Goal: Answer question/provide support

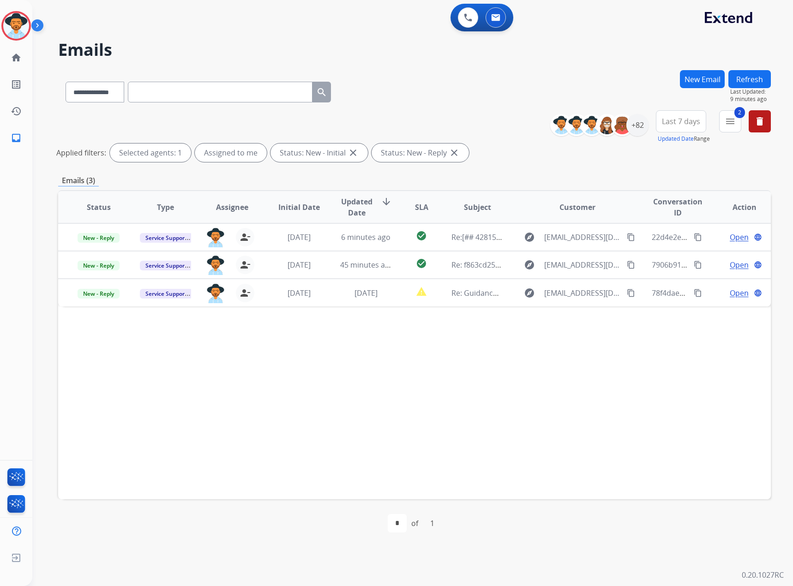
select select "**********"
click at [752, 66] on div "**********" at bounding box center [401, 309] width 738 height 553
click at [752, 77] on button "Refresh" at bounding box center [749, 79] width 42 height 18
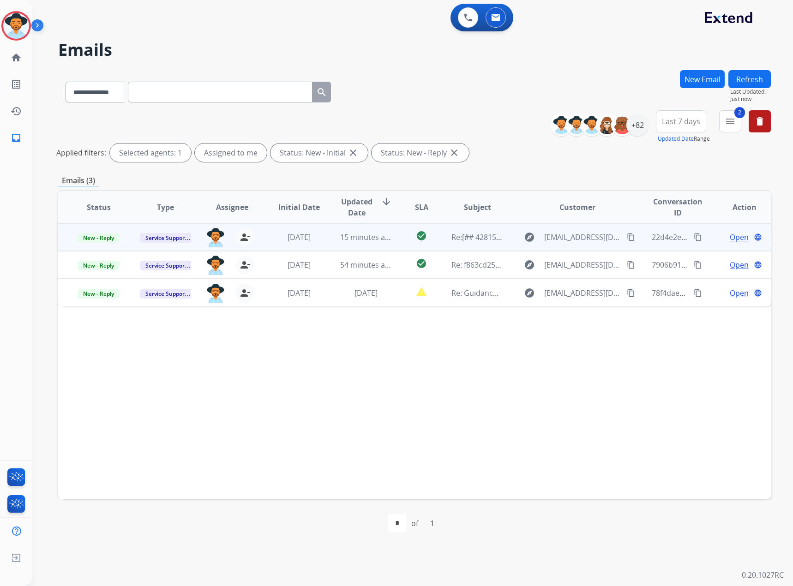
click at [735, 238] on span "Open" at bounding box center [738, 237] width 19 height 11
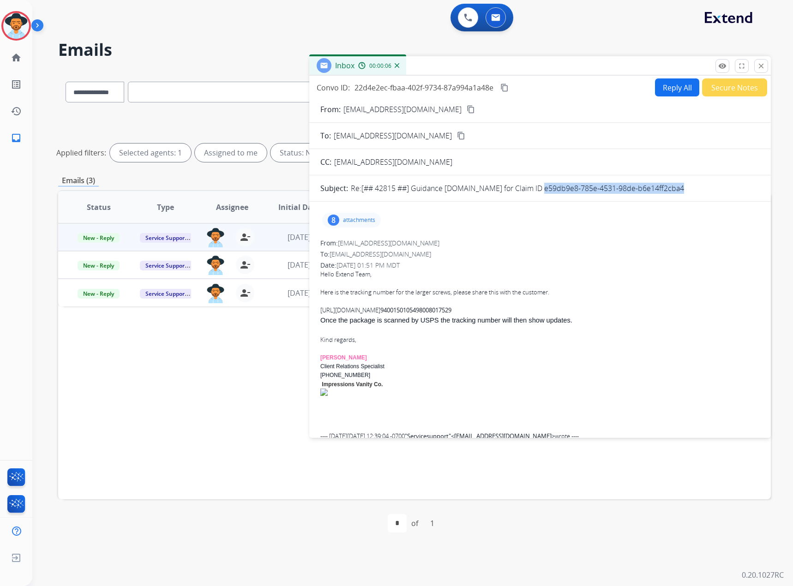
drag, startPoint x: 698, startPoint y: 191, endPoint x: 531, endPoint y: 193, distance: 167.0
click at [531, 193] on div "Re:[## 42815 ##] Guidance [DOMAIN_NAME] for Claim ID e59db9e8-785e-4531-98de-b6…" at bounding box center [555, 188] width 409 height 11
copy p "e59db9e8-785e-4531-98de-b6e14ff2cba4"
click at [508, 85] on mat-icon "content_copy" at bounding box center [504, 88] width 8 height 8
click at [764, 65] on mat-icon "close" at bounding box center [761, 66] width 8 height 8
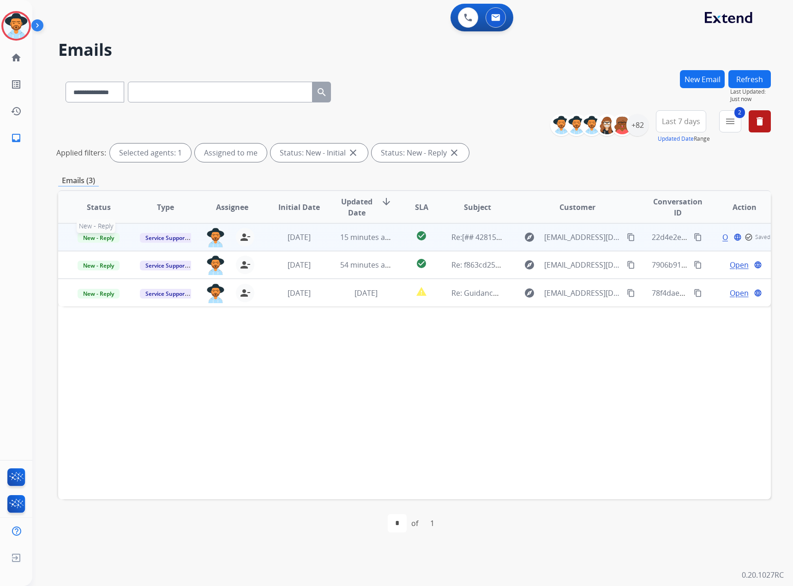
click at [108, 235] on span "New - Reply" at bounding box center [99, 238] width 42 height 10
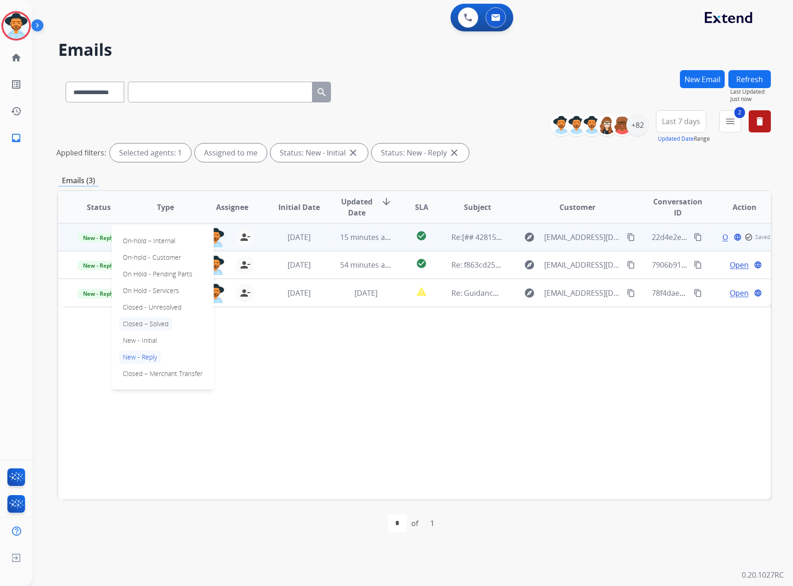
click at [142, 323] on p "Closed – Solved" at bounding box center [145, 323] width 53 height 13
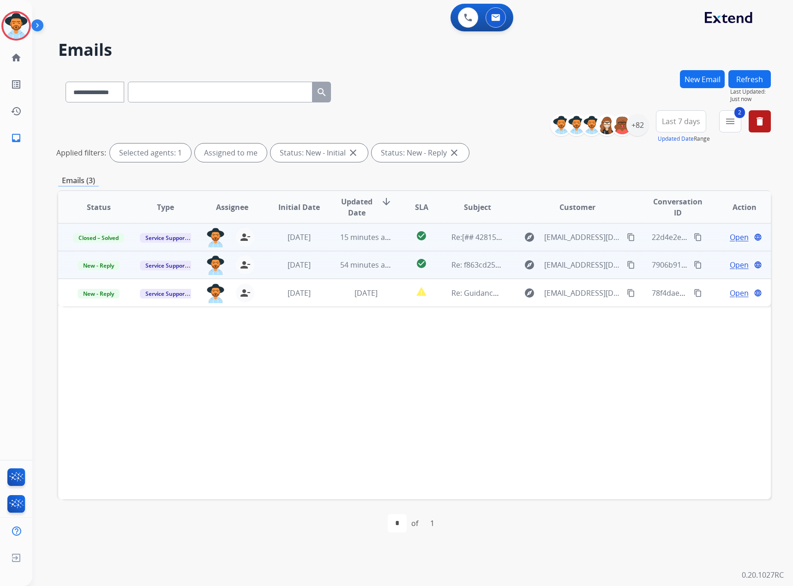
click at [740, 264] on span "Open" at bounding box center [738, 264] width 19 height 11
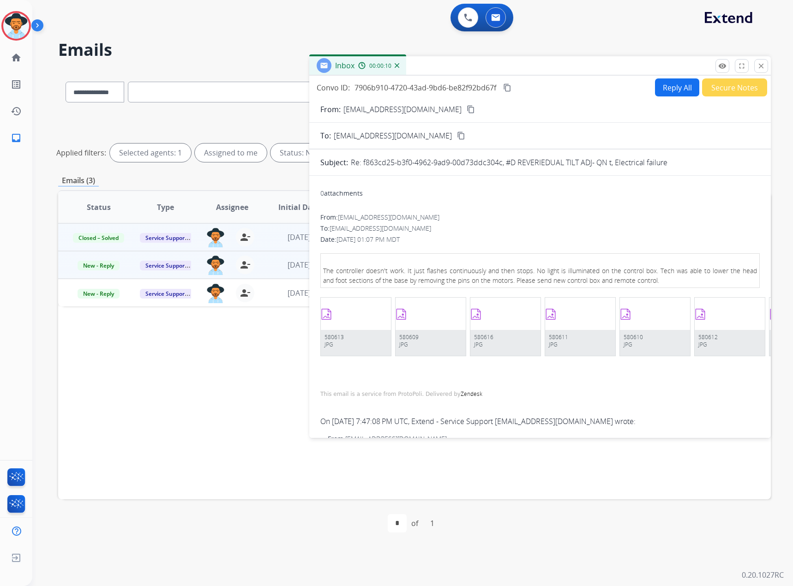
scroll to position [225, 0]
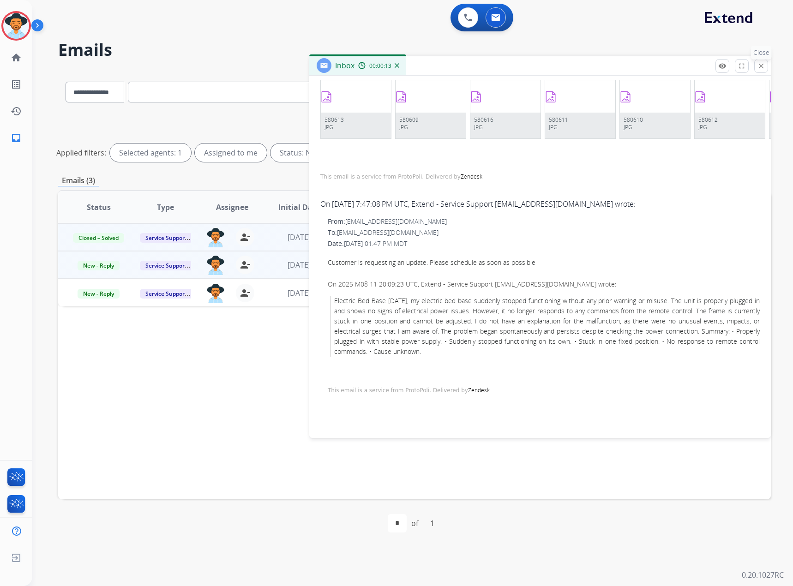
click at [757, 65] on mat-icon "close" at bounding box center [761, 66] width 8 height 8
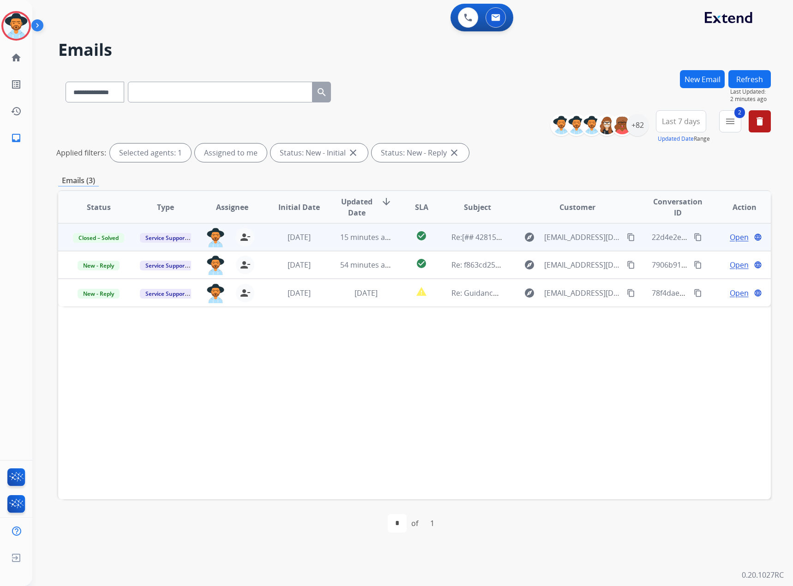
click at [758, 77] on button "Refresh" at bounding box center [749, 79] width 42 height 18
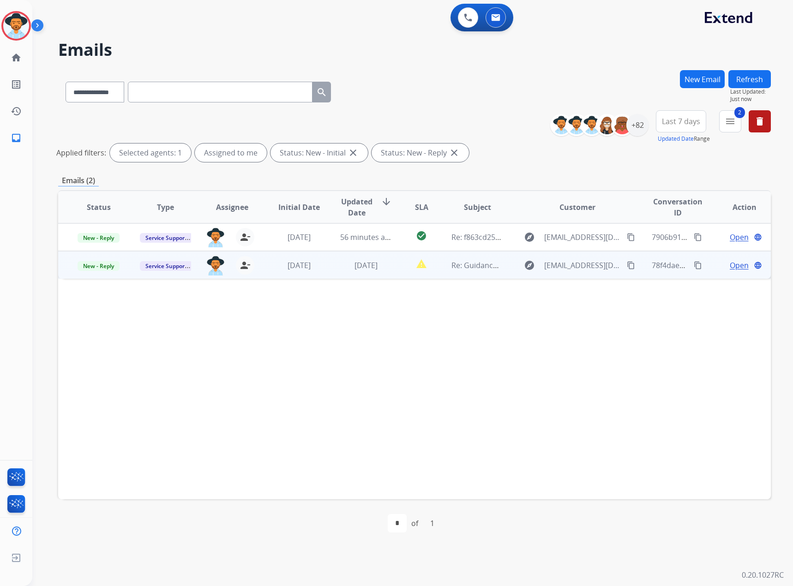
click at [735, 270] on span "Open" at bounding box center [738, 265] width 19 height 11
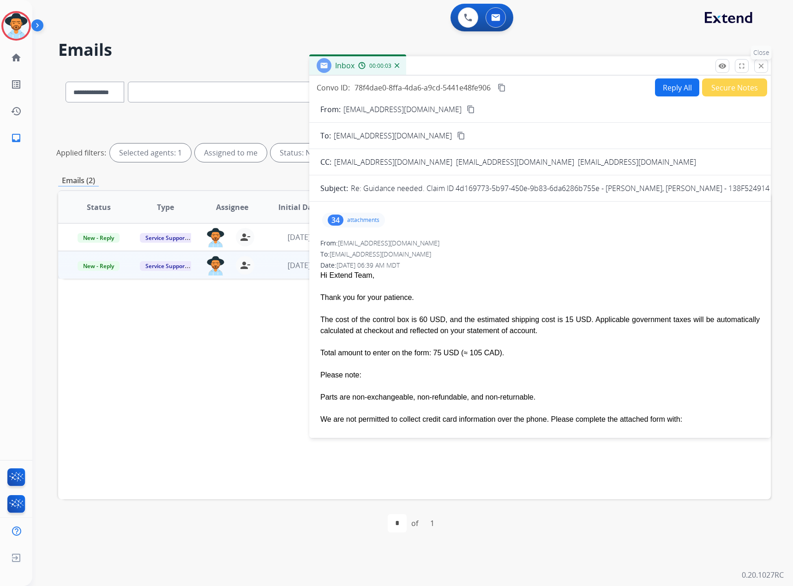
click at [757, 65] on mat-icon "close" at bounding box center [761, 66] width 8 height 8
